Goal: Task Accomplishment & Management: Manage account settings

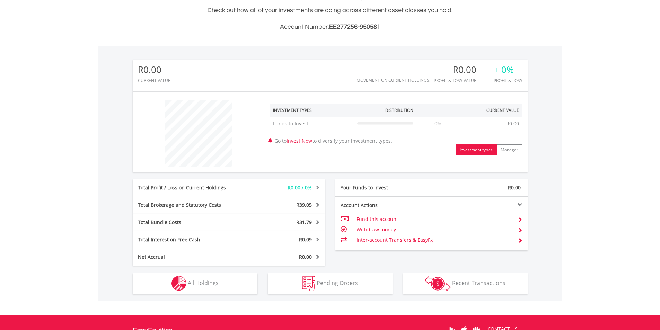
scroll to position [171, 0]
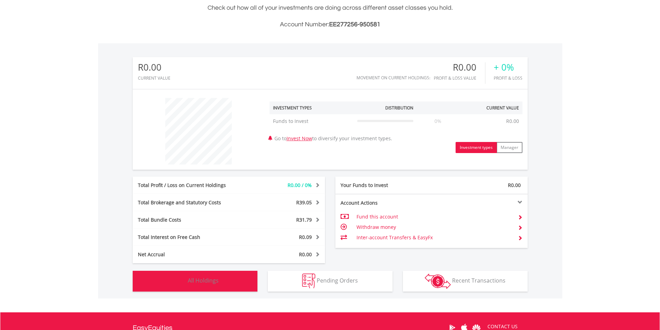
click at [214, 285] on button "Holdings All Holdings" at bounding box center [195, 281] width 125 height 21
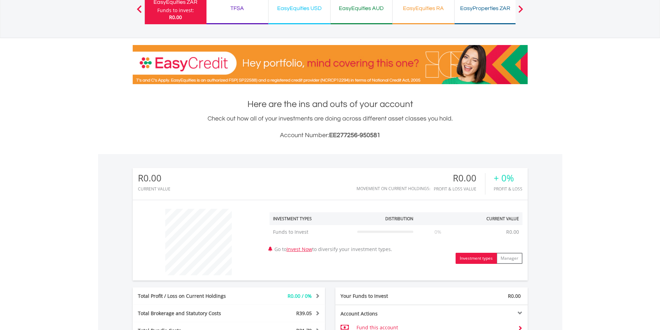
scroll to position [0, 0]
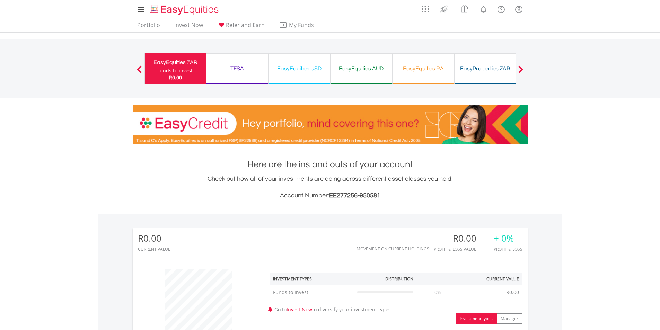
click at [241, 74] on div "TFSA Funds to invest: R0.00" at bounding box center [238, 68] width 62 height 31
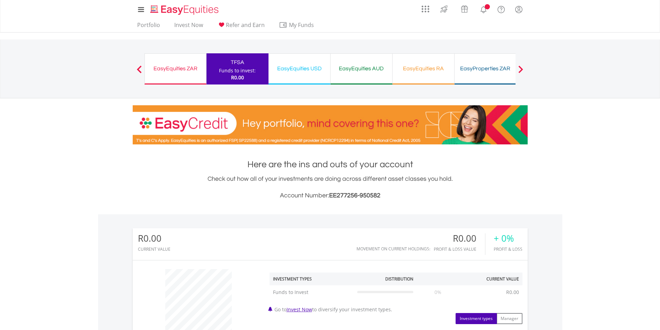
scroll to position [67, 132]
click at [191, 25] on link "Invest Now" at bounding box center [189, 26] width 34 height 11
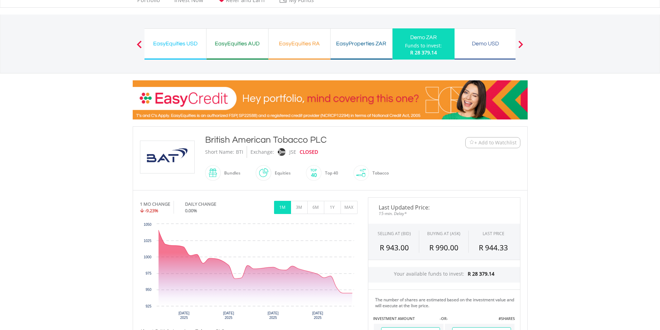
scroll to position [1, 0]
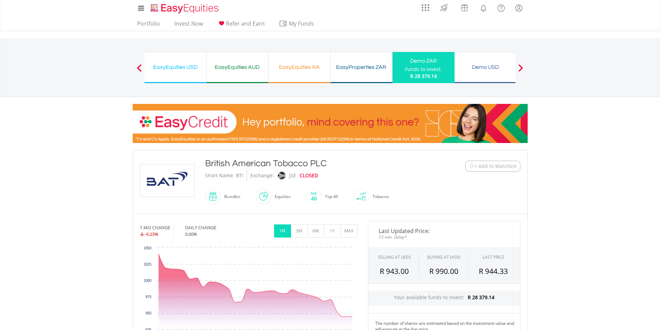
click at [424, 72] on div "Funds to invest:" at bounding box center [423, 69] width 37 height 7
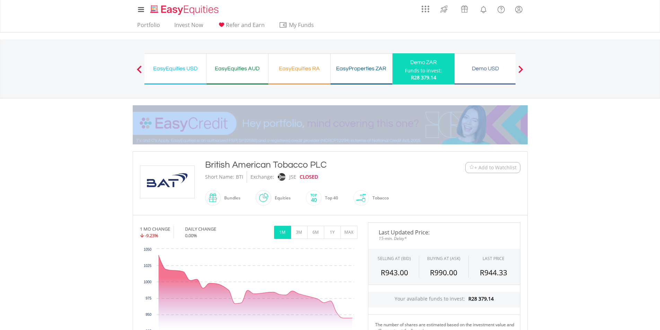
drag, startPoint x: 659, startPoint y: 92, endPoint x: 664, endPoint y: 108, distance: 17.2
click at [660, 108] on html "My Investments Invest Now New Listings Sell My Recurring Investments Pending Or…" at bounding box center [330, 314] width 660 height 629
click at [344, 73] on div "EasyProperties ZAR" at bounding box center [361, 69] width 53 height 10
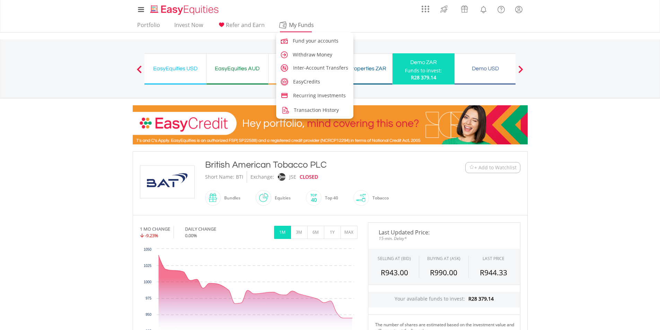
click at [300, 28] on span "My Funds" at bounding box center [301, 24] width 45 height 9
click at [310, 74] on li "Inter-Account Transfers" at bounding box center [315, 69] width 79 height 14
click at [310, 68] on span "Inter-Account Transfers" at bounding box center [321, 67] width 55 height 7
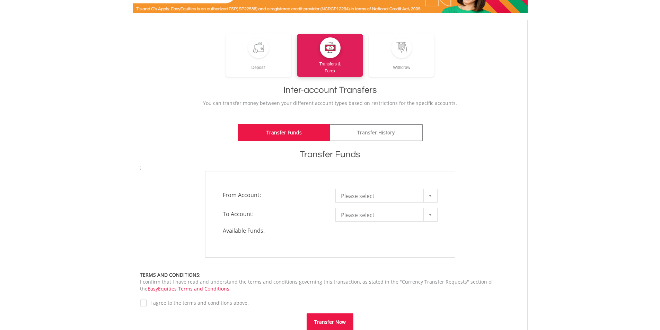
scroll to position [93, 0]
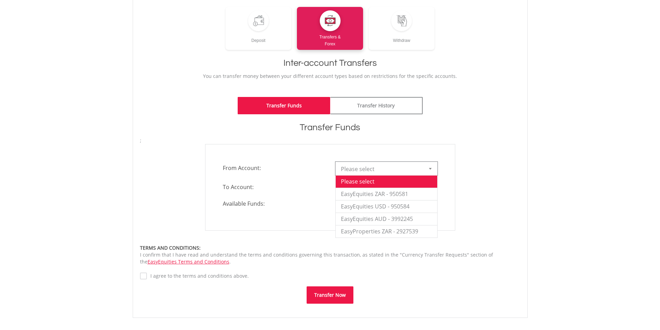
click at [422, 166] on link "Please select" at bounding box center [387, 169] width 102 height 14
click at [398, 232] on li "EasyProperties ZAR - 2927539" at bounding box center [387, 231] width 102 height 12
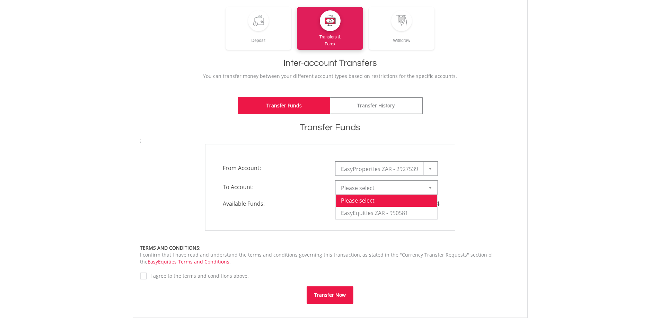
click at [378, 193] on span "Please select" at bounding box center [381, 188] width 81 height 14
click at [391, 216] on li "EasyEquities ZAR - 950581" at bounding box center [387, 213] width 102 height 12
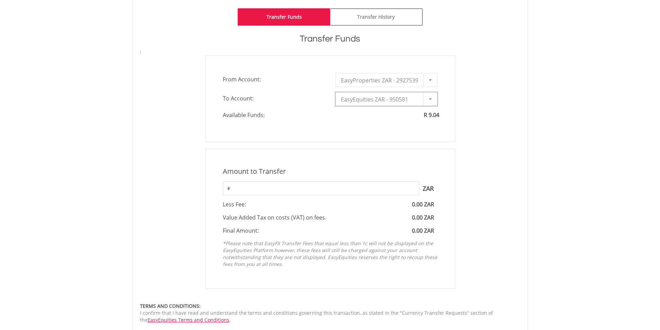
scroll to position [220, 0]
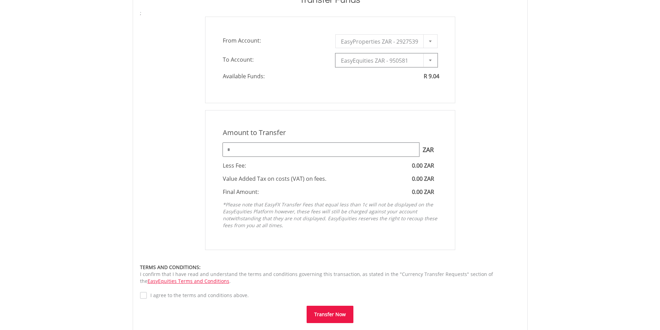
click at [268, 147] on input "*" at bounding box center [321, 150] width 197 height 14
type input "****"
click at [334, 316] on button "Transfer Now" at bounding box center [330, 314] width 47 height 17
click at [198, 298] on label "I agree to the terms and conditions above." at bounding box center [198, 295] width 102 height 7
click at [312, 319] on button "Transfer Now" at bounding box center [330, 323] width 47 height 17
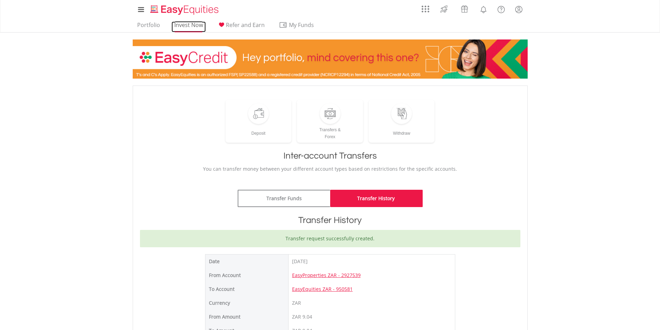
click at [189, 26] on link "Invest Now" at bounding box center [189, 26] width 34 height 11
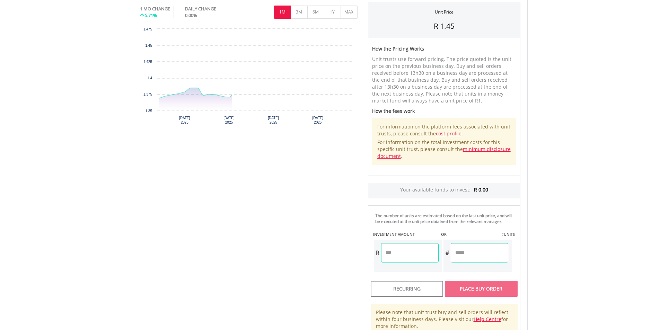
scroll to position [237, 0]
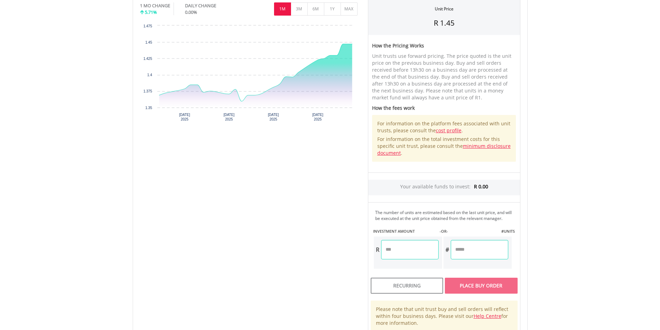
click at [403, 253] on input "number" at bounding box center [410, 249] width 58 height 19
type input "****"
type input "******"
click at [468, 273] on div "Unit Price R 1.45 How the Pricing Works Unit trusts use forward pricing. The pr…" at bounding box center [444, 167] width 163 height 336
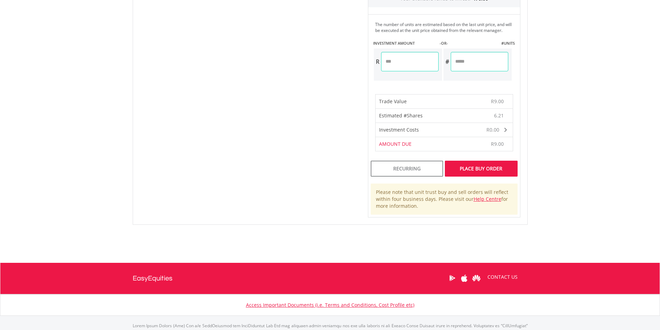
scroll to position [428, 0]
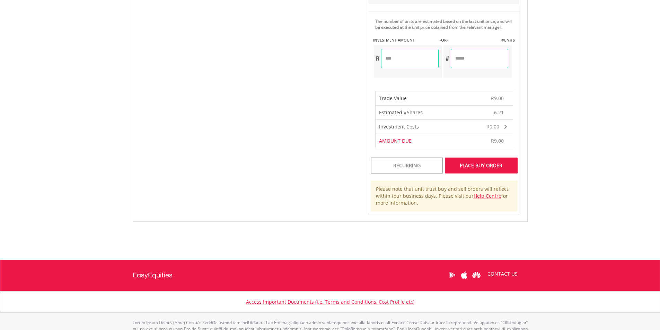
click at [491, 129] on span "R0.00" at bounding box center [493, 126] width 13 height 7
click at [491, 129] on span "R0.00" at bounding box center [492, 126] width 13 height 7
click at [503, 164] on div "Place Buy Order" at bounding box center [481, 166] width 72 height 16
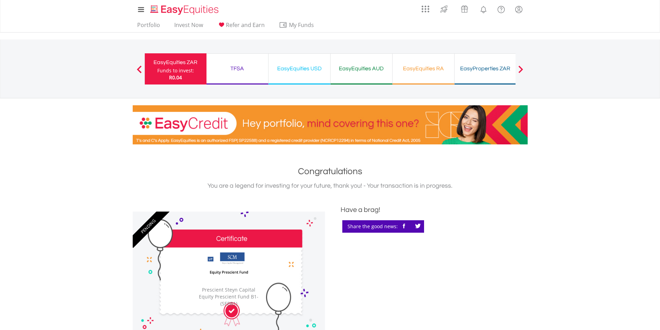
click at [504, 64] on div "EasyProperties ZAR" at bounding box center [485, 69] width 53 height 10
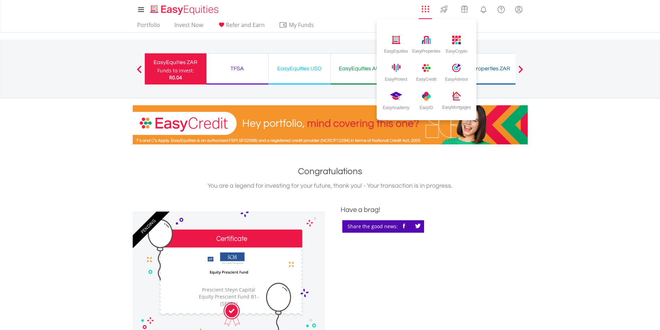
click at [431, 13] on li "EasyEquities EasyProperties EasyCrypto EasyProtect EasyCredit EasyAdvisor EasyA…" at bounding box center [425, 10] width 17 height 17
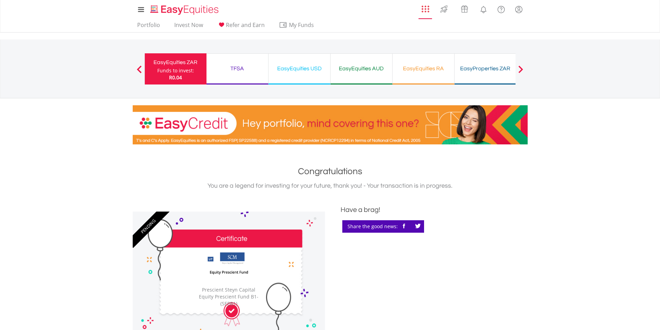
click at [424, 10] on img "AppsGrid" at bounding box center [426, 9] width 8 height 8
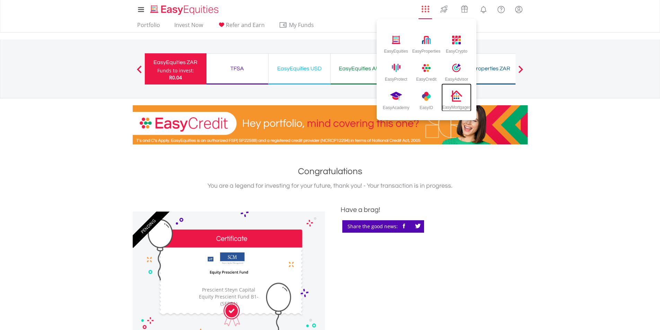
click at [456, 108] on div "EasyMortgages" at bounding box center [456, 106] width 29 height 8
